Goal: Communication & Community: Answer question/provide support

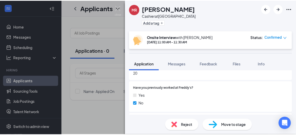
scroll to position [282, 0]
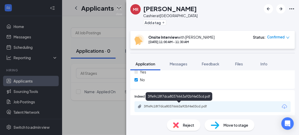
click at [188, 107] on div "3ffe9c18f7dca80376663a92bf4e03cd.pdf" at bounding box center [180, 106] width 72 height 4
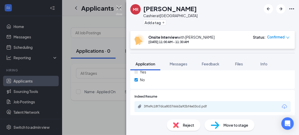
click at [119, 9] on img at bounding box center [119, 10] width 6 height 10
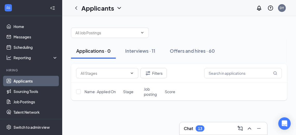
click at [143, 51] on div "Interviews · 11" at bounding box center [140, 50] width 30 height 6
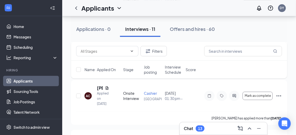
scroll to position [471, 0]
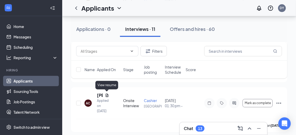
click at [107, 93] on icon "Document" at bounding box center [107, 94] width 3 height 3
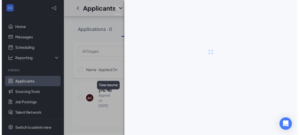
scroll to position [465, 0]
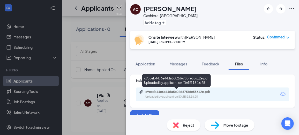
click at [176, 94] on div "Uploaded by applicant on [DATE] 15:16:25" at bounding box center [184, 96] width 78 height 4
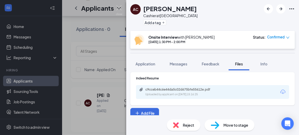
scroll to position [5, 0]
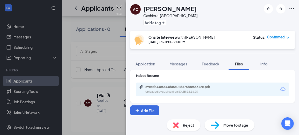
click at [153, 63] on span "Application" at bounding box center [146, 63] width 20 height 5
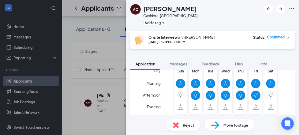
scroll to position [164, 0]
click at [119, 8] on img at bounding box center [119, 10] width 6 height 10
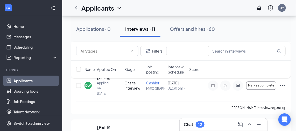
scroll to position [279, 0]
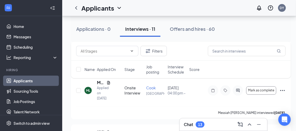
click at [201, 125] on div "13" at bounding box center [200, 124] width 4 height 4
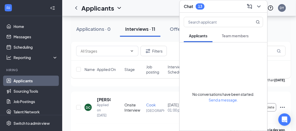
scroll to position [161, 0]
click at [188, 4] on h3 "Chat" at bounding box center [188, 7] width 9 height 6
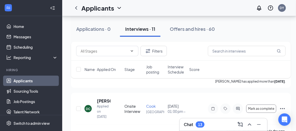
drag, startPoint x: 200, startPoint y: 120, endPoint x: 201, endPoint y: 123, distance: 3.4
click at [201, 122] on div "Chat 13" at bounding box center [223, 124] width 88 height 12
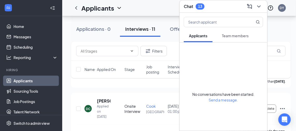
click at [231, 33] on span "Team members" at bounding box center [235, 35] width 27 height 5
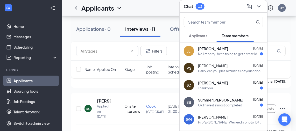
drag, startPoint x: 258, startPoint y: 4, endPoint x: 258, endPoint y: 7, distance: 3.1
click at [259, 4] on icon "ChevronDown" at bounding box center [259, 6] width 6 height 6
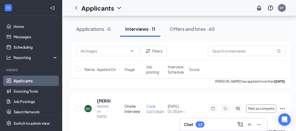
click at [202, 125] on div "13" at bounding box center [200, 124] width 4 height 4
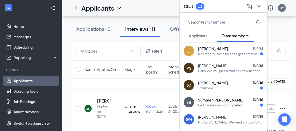
click at [235, 52] on div "No I'm sorry i been trying to get a state id but i dont have no way to get to t…" at bounding box center [229, 54] width 62 height 4
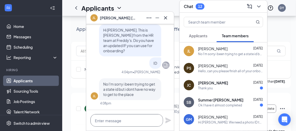
click at [117, 121] on textarea at bounding box center [126, 120] width 72 height 12
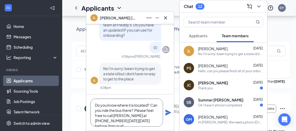
scroll to position [5, 0]
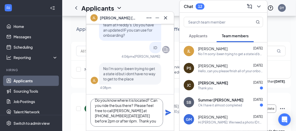
type textarea "Do you know where it is located? Can you ride the bus there? Please feel free t…"
click at [165, 113] on icon "Plane" at bounding box center [168, 113] width 6 height 6
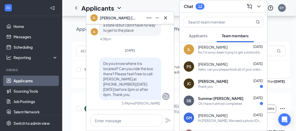
scroll to position [0, 0]
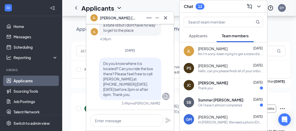
click at [284, 31] on div "Applications · 0 Interviews · 11 Offers and hires · 60" at bounding box center [181, 29] width 220 height 16
click at [164, 17] on icon "Cross" at bounding box center [165, 17] width 3 height 3
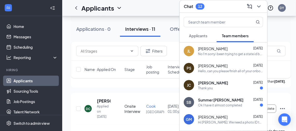
click at [278, 27] on div "Applications · 0 Interviews · 11 Offers and hires · 60" at bounding box center [181, 29] width 220 height 16
click at [140, 125] on div "[PERSON_NAME] interviewed a day ago ." at bounding box center [180, 131] width 209 height 13
